Goal: Navigation & Orientation: Find specific page/section

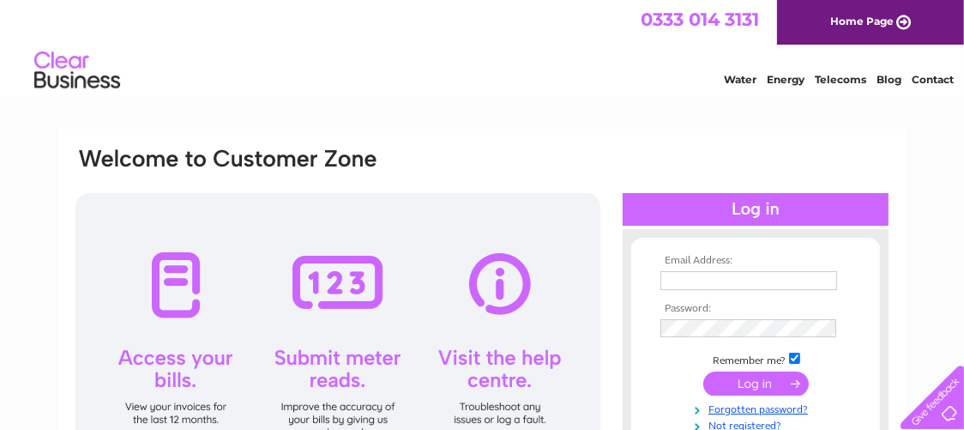
type input "pl_autos@hotmail.co.uk"
click at [738, 378] on input "submit" at bounding box center [755, 383] width 105 height 24
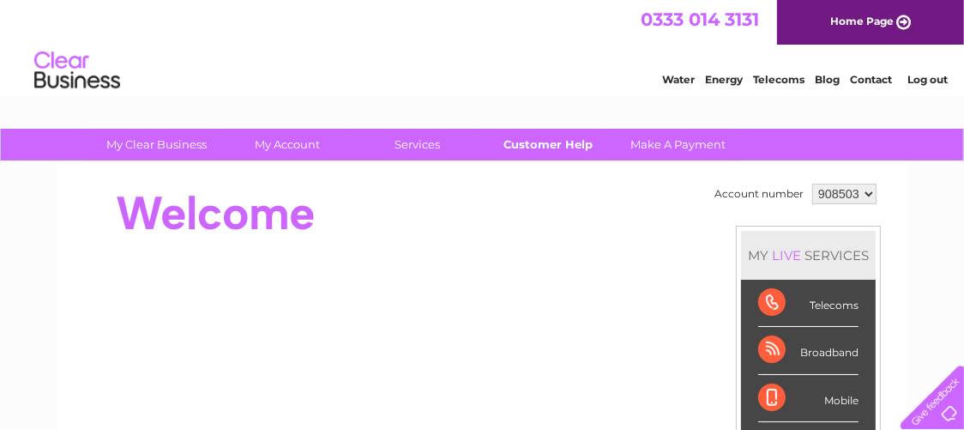
click at [558, 140] on link "Customer Help" at bounding box center [549, 145] width 142 height 32
